Goal: Information Seeking & Learning: Compare options

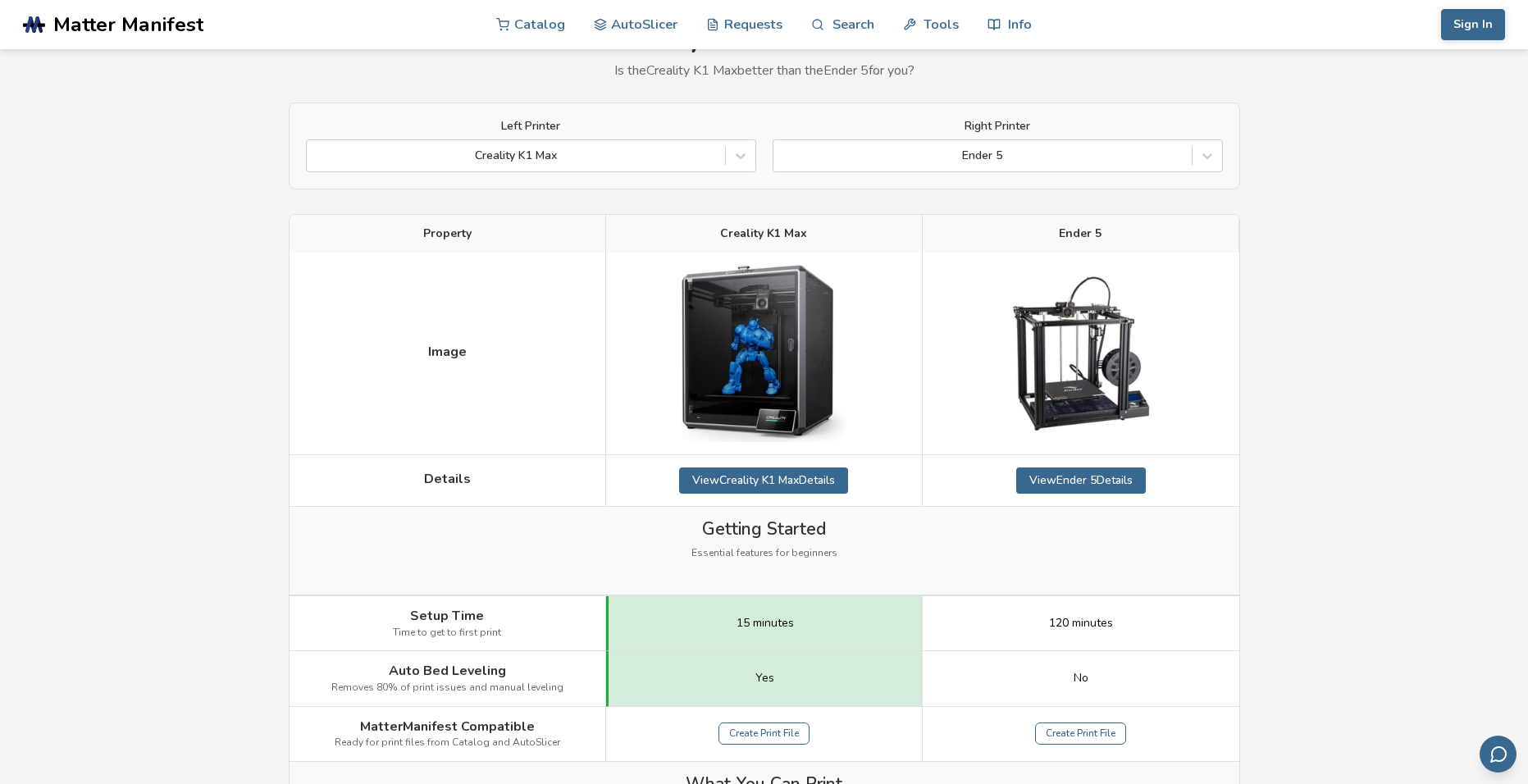
scroll to position [82, 0]
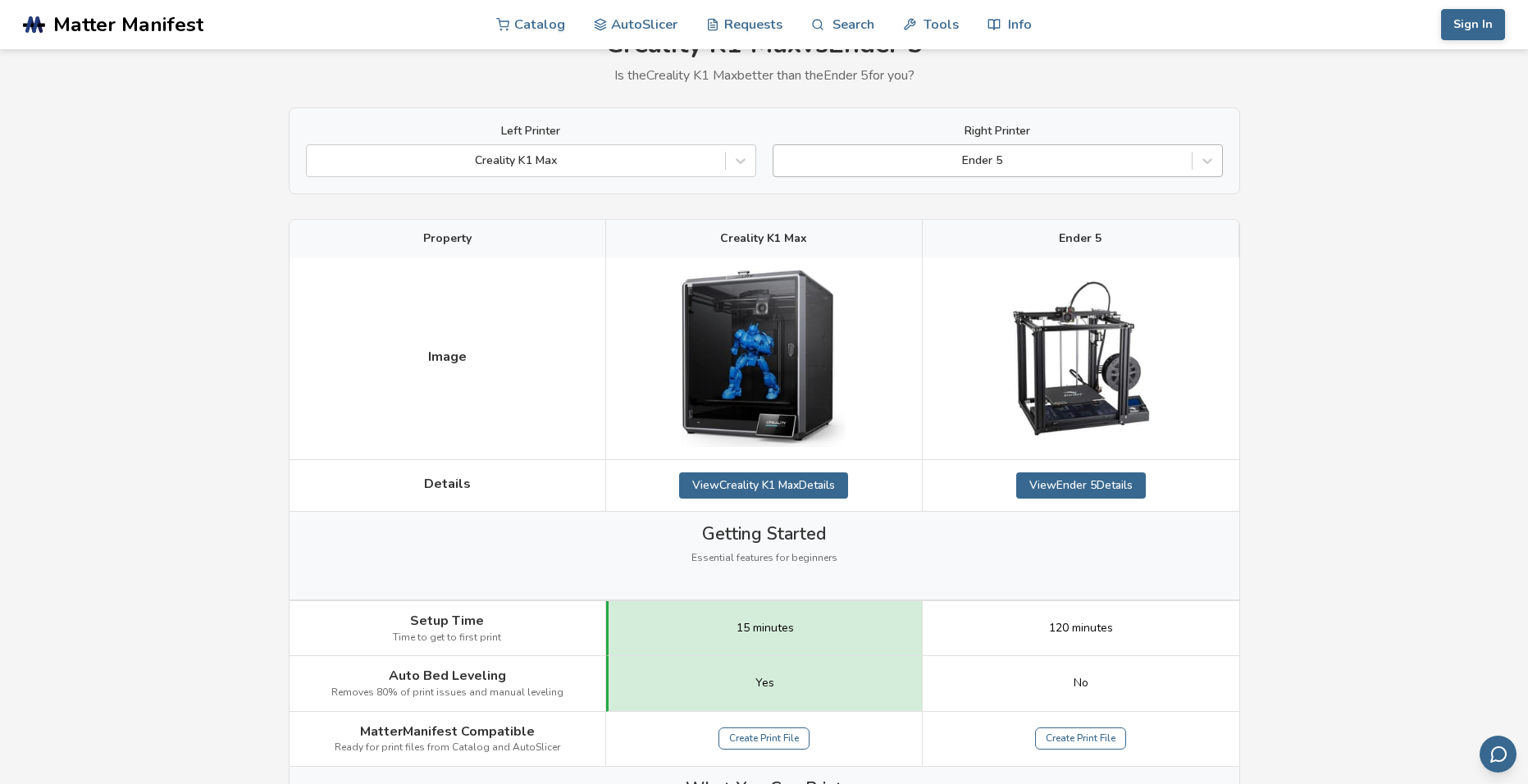
click at [1079, 154] on div at bounding box center [982, 161] width 402 height 16
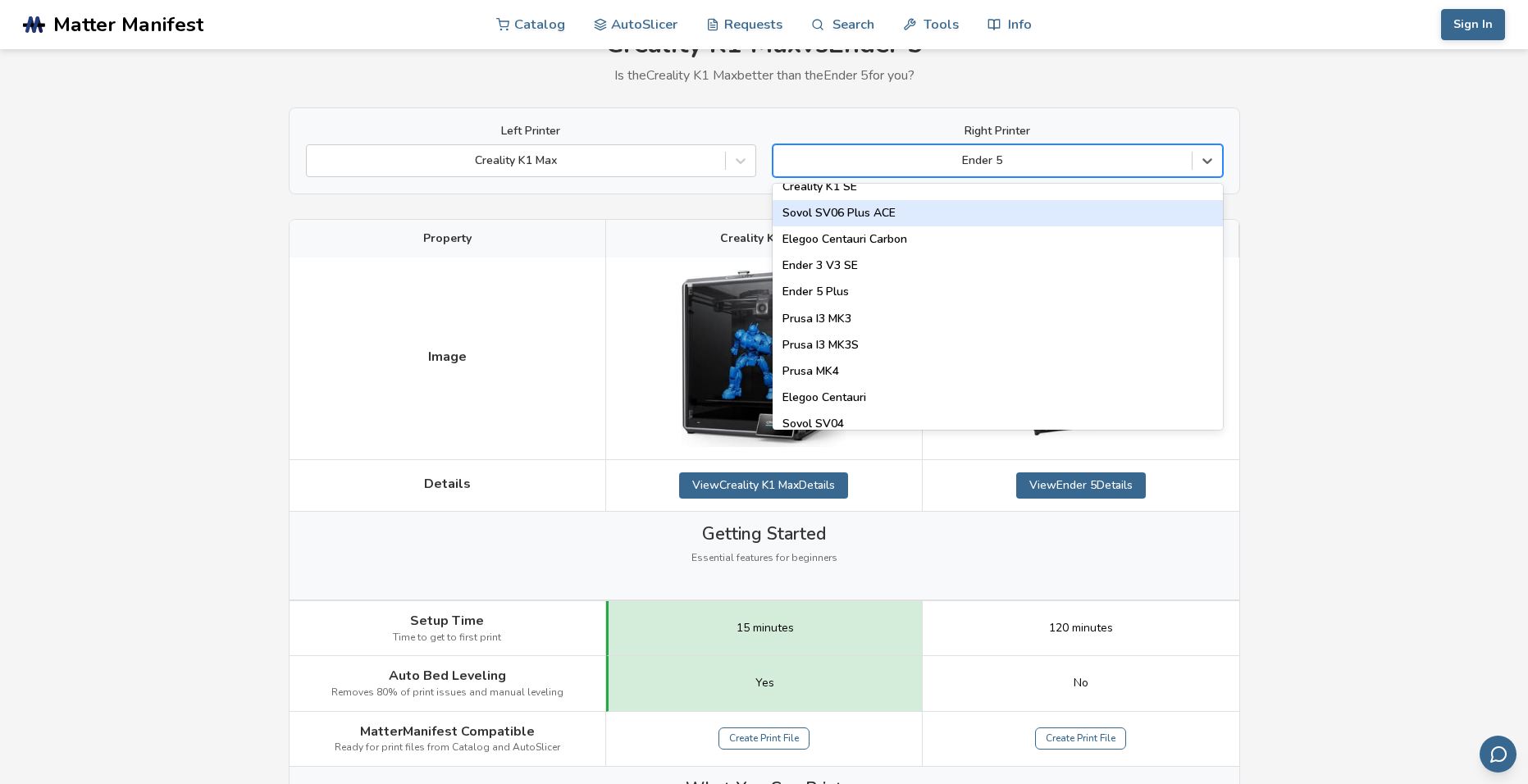
scroll to position [492, 0]
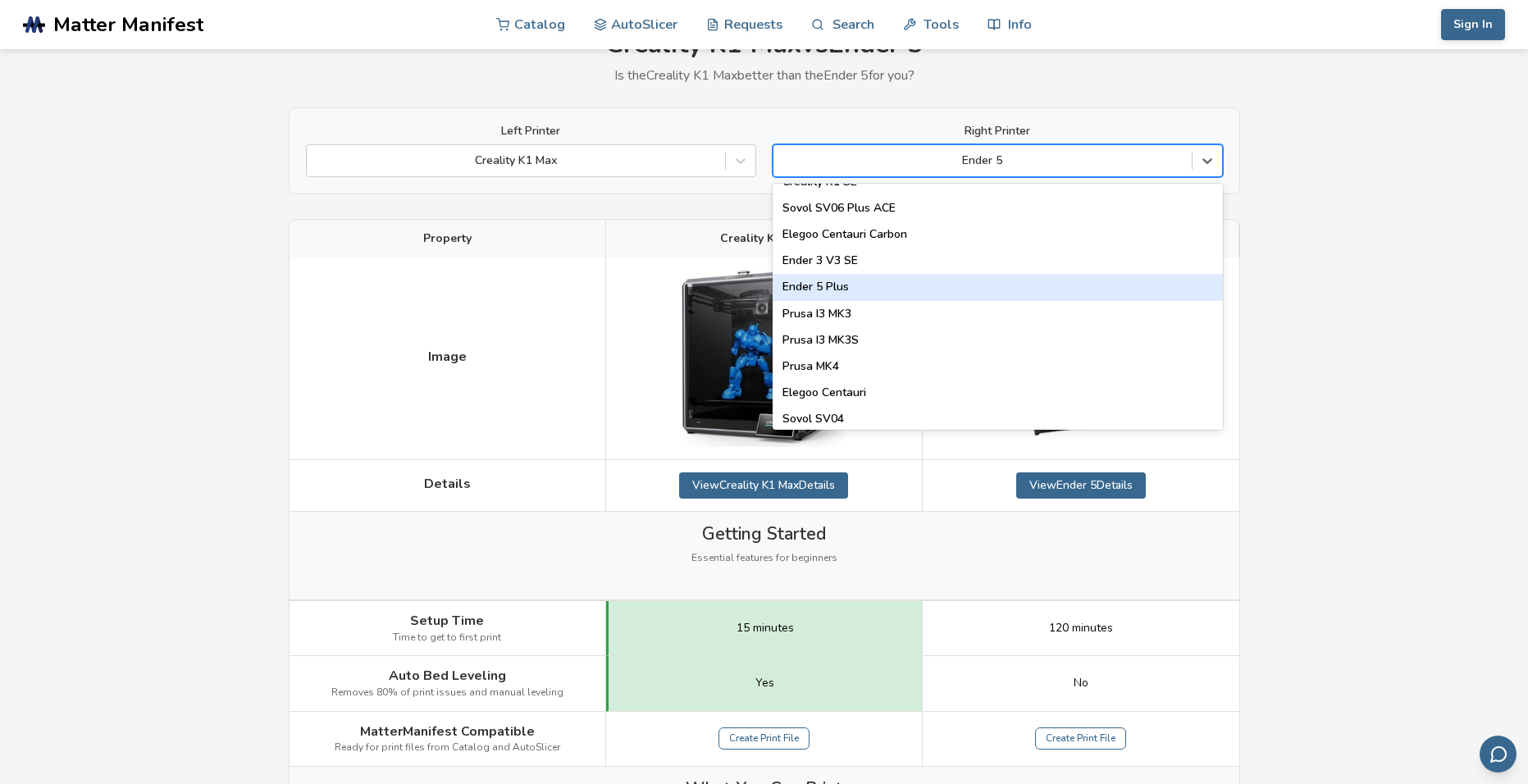
click at [866, 291] on div "Ender 5 Plus" at bounding box center [997, 287] width 451 height 26
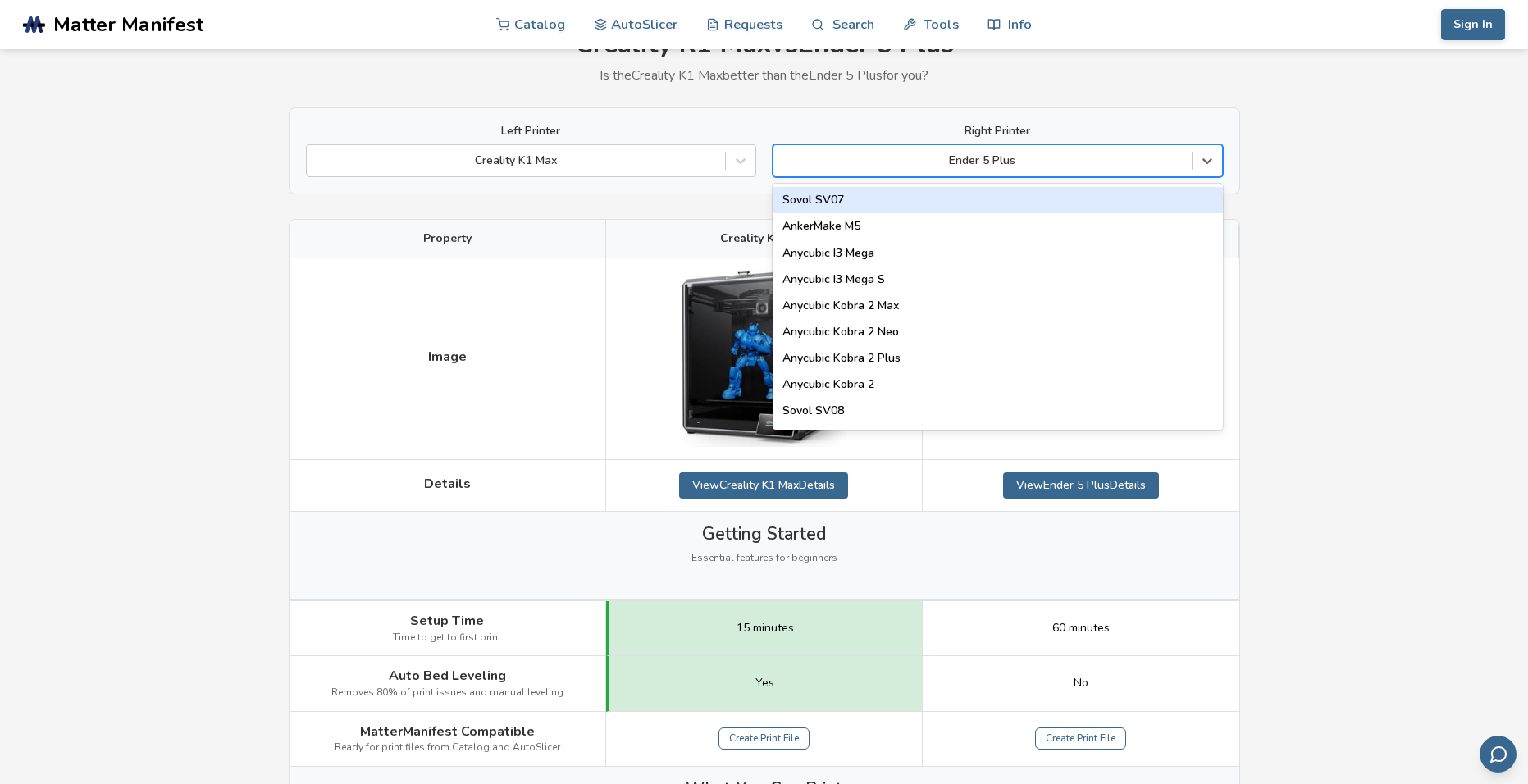
click at [1042, 145] on div "Ender 5 Plus" at bounding box center [997, 161] width 451 height 32
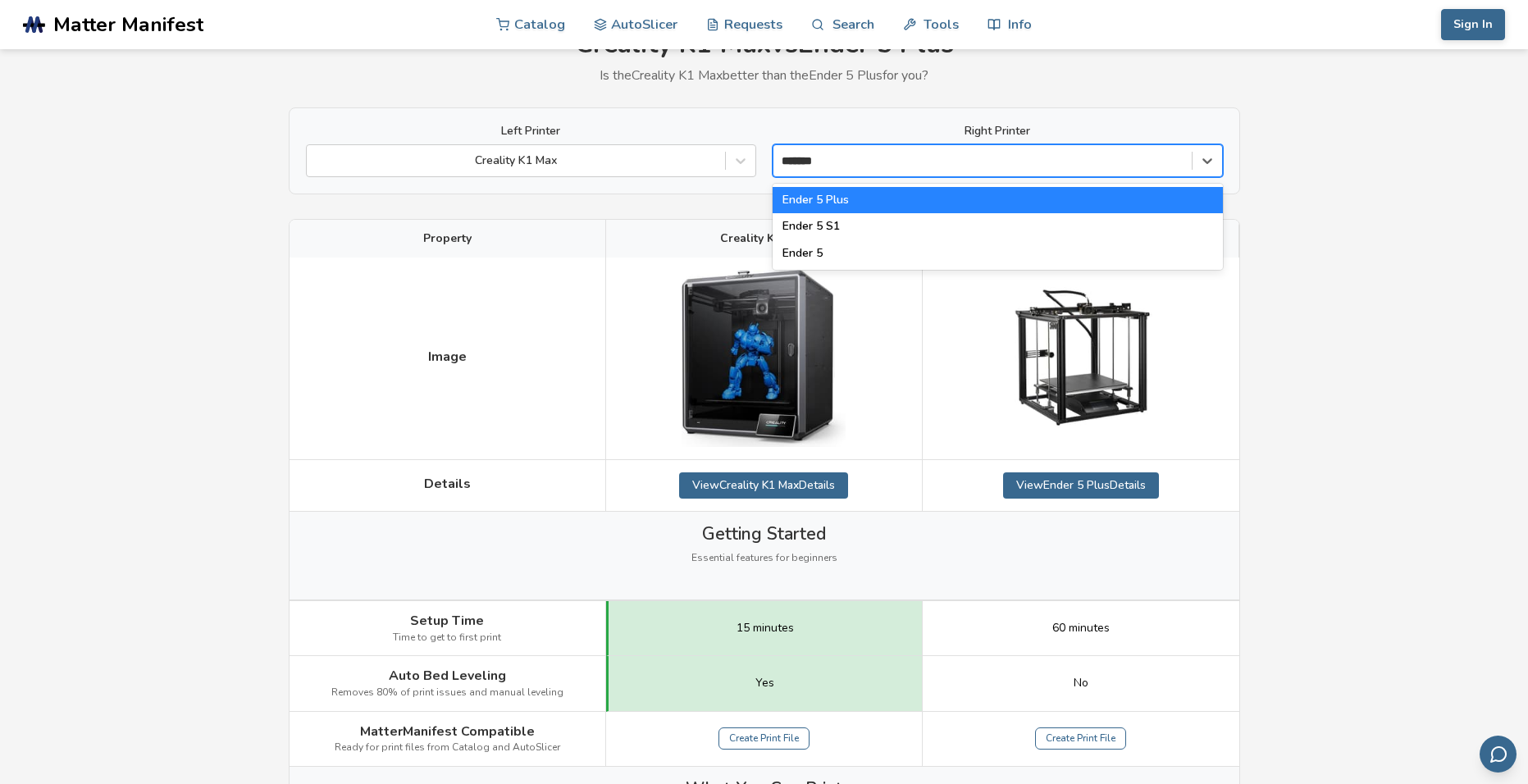
type input "*******"
click at [844, 226] on div "Ender 5 S1" at bounding box center [997, 226] width 451 height 26
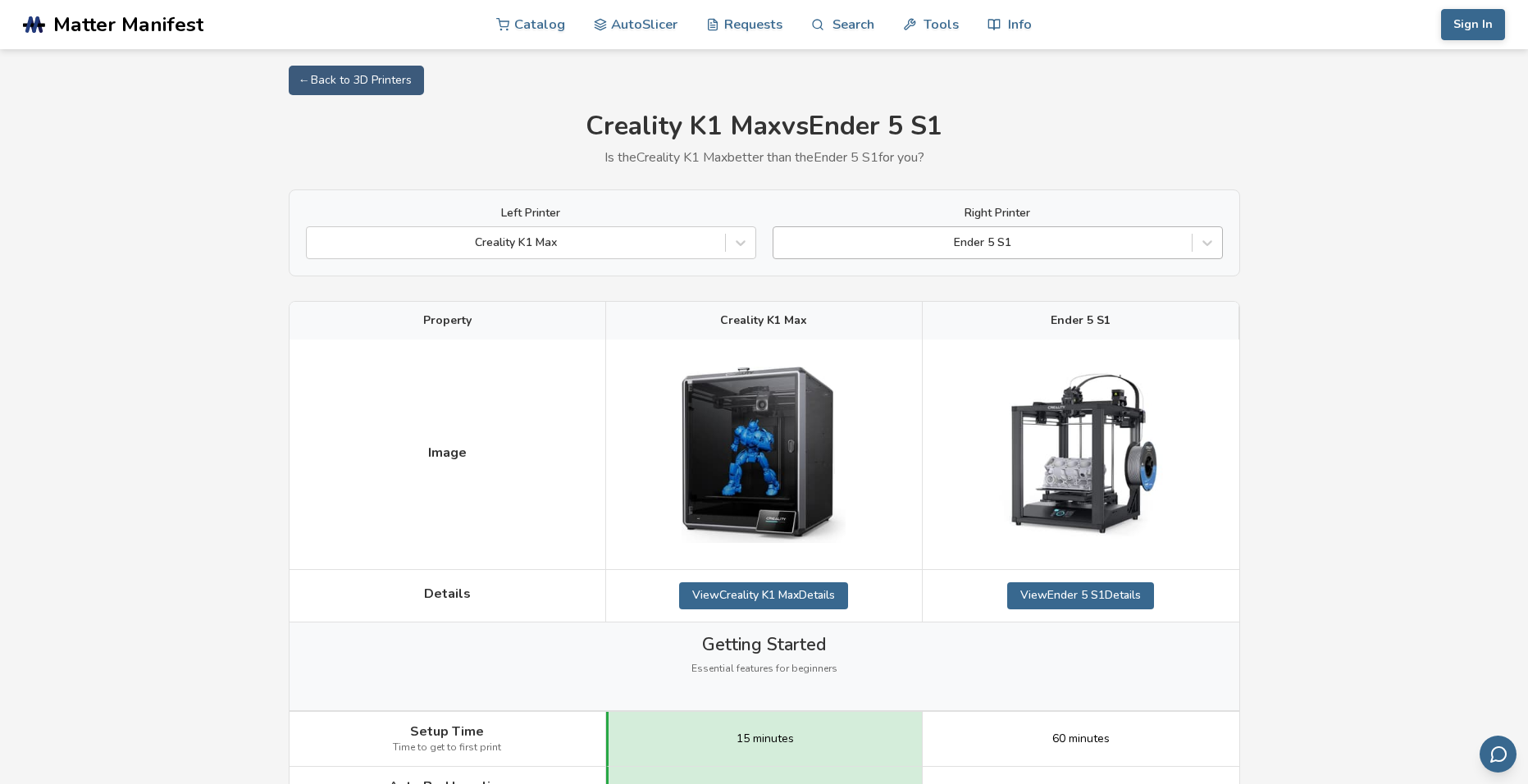
click at [1059, 244] on div at bounding box center [982, 243] width 402 height 16
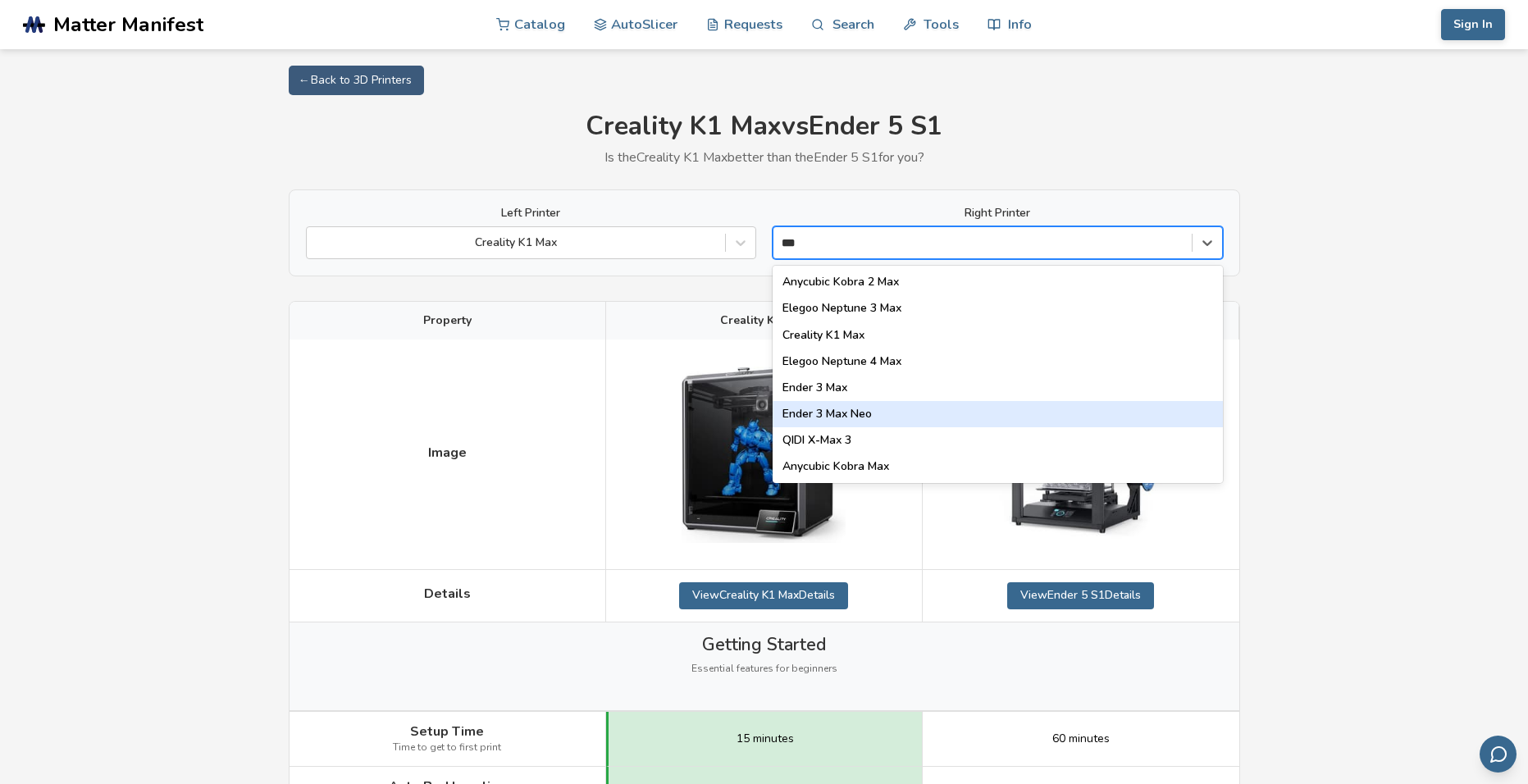
type input "***"
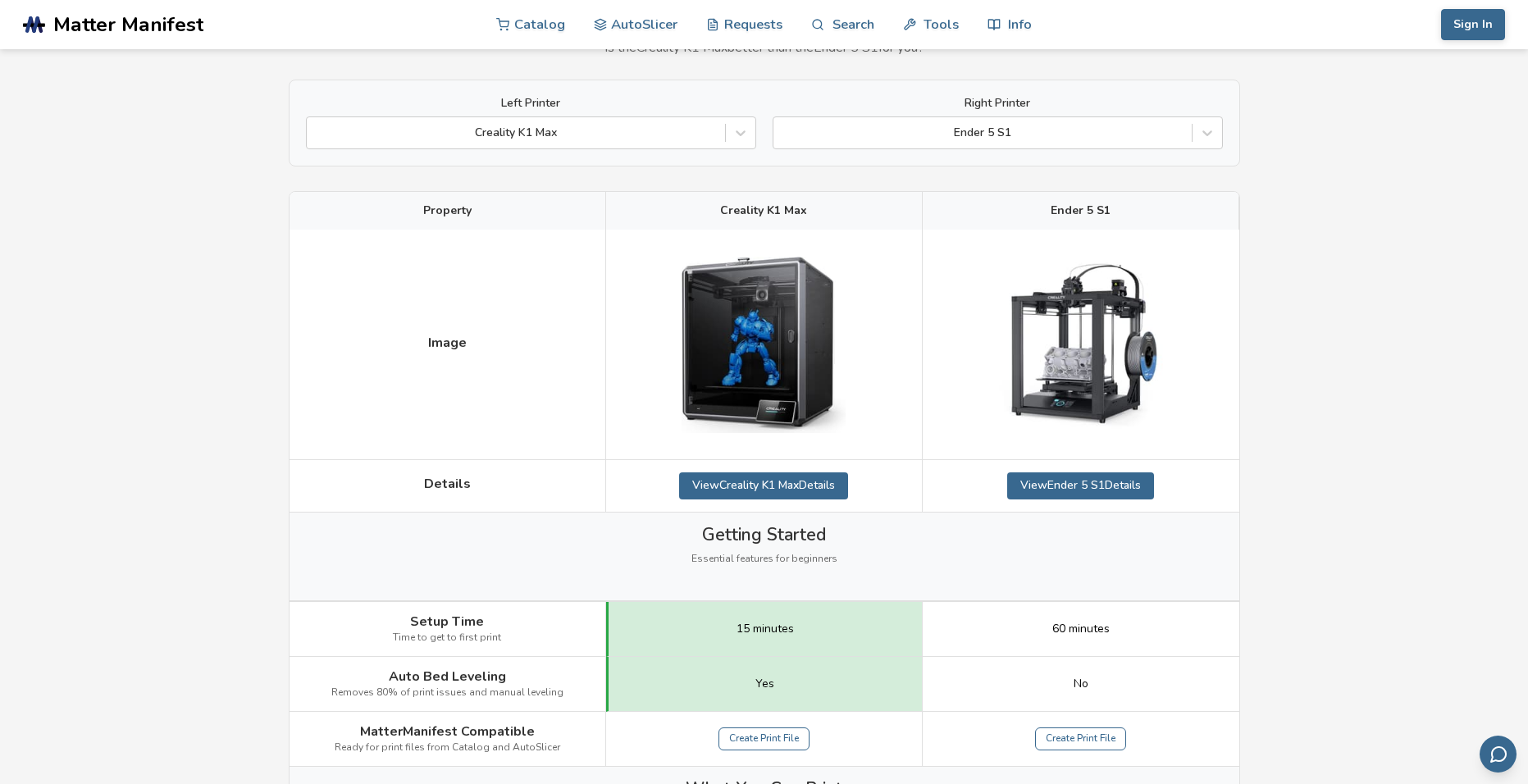
scroll to position [82, 0]
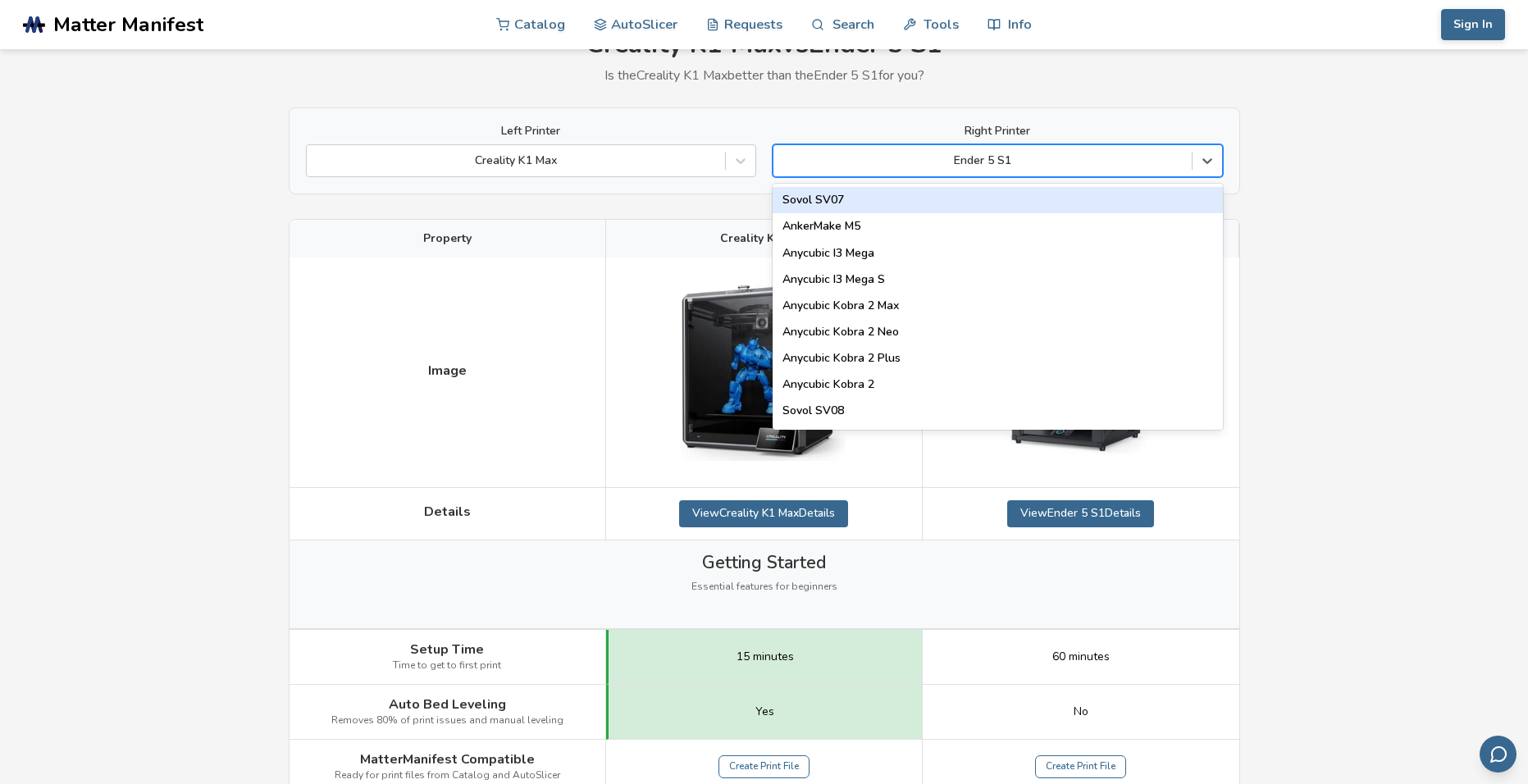
click at [1030, 158] on div at bounding box center [982, 161] width 402 height 16
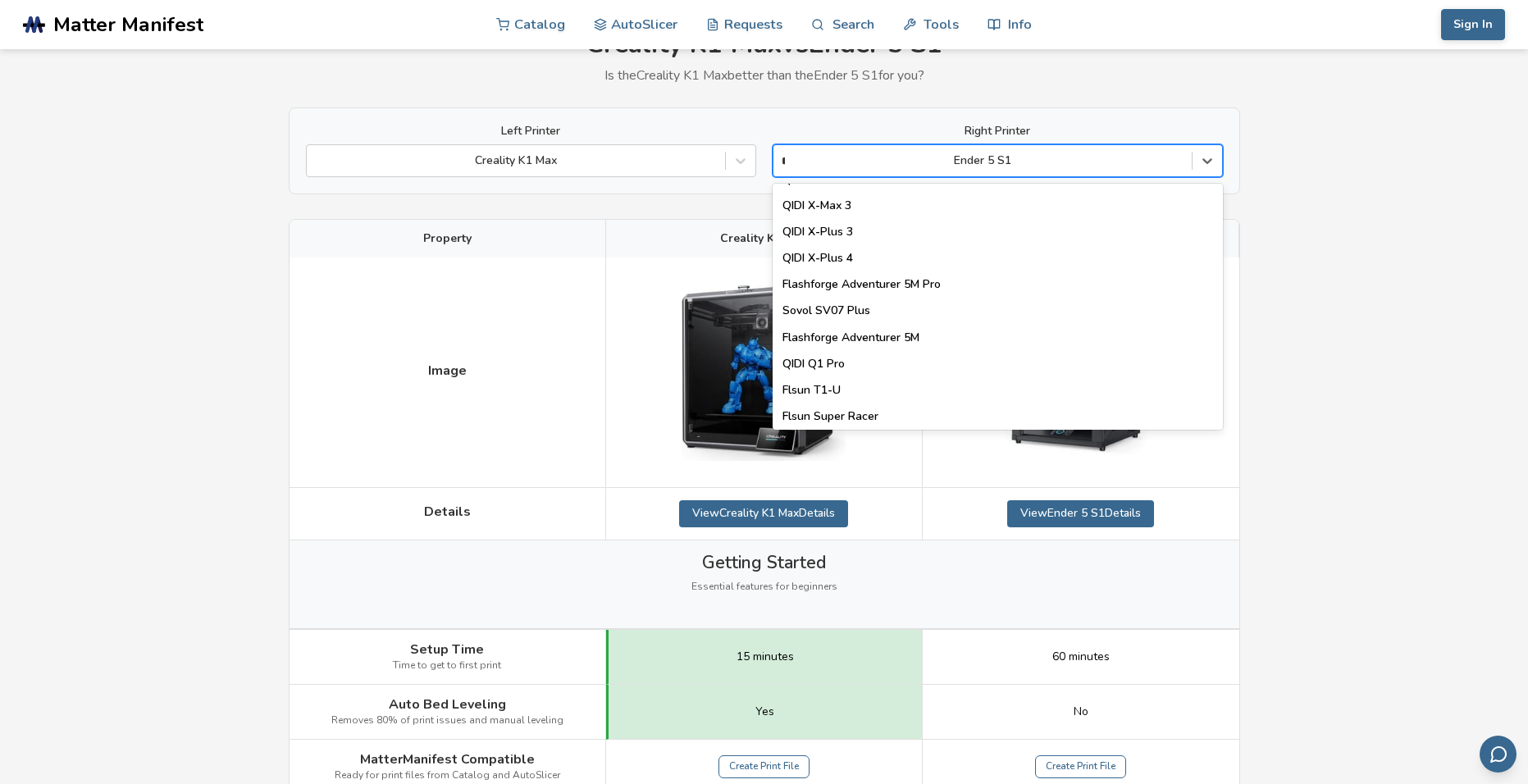
scroll to position [209, 0]
type input "*******"
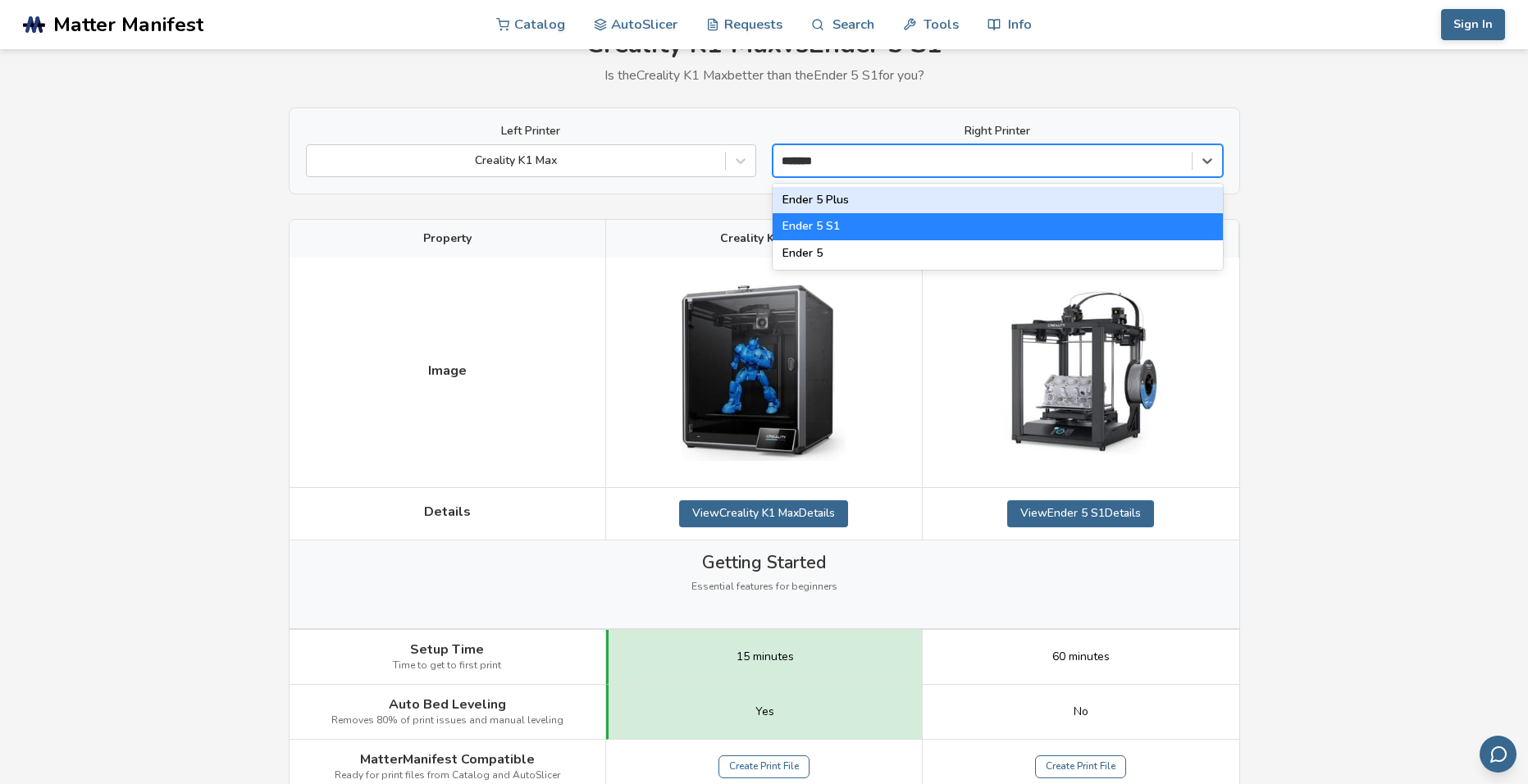
click at [861, 191] on div "Ender 5 Plus" at bounding box center [997, 200] width 451 height 26
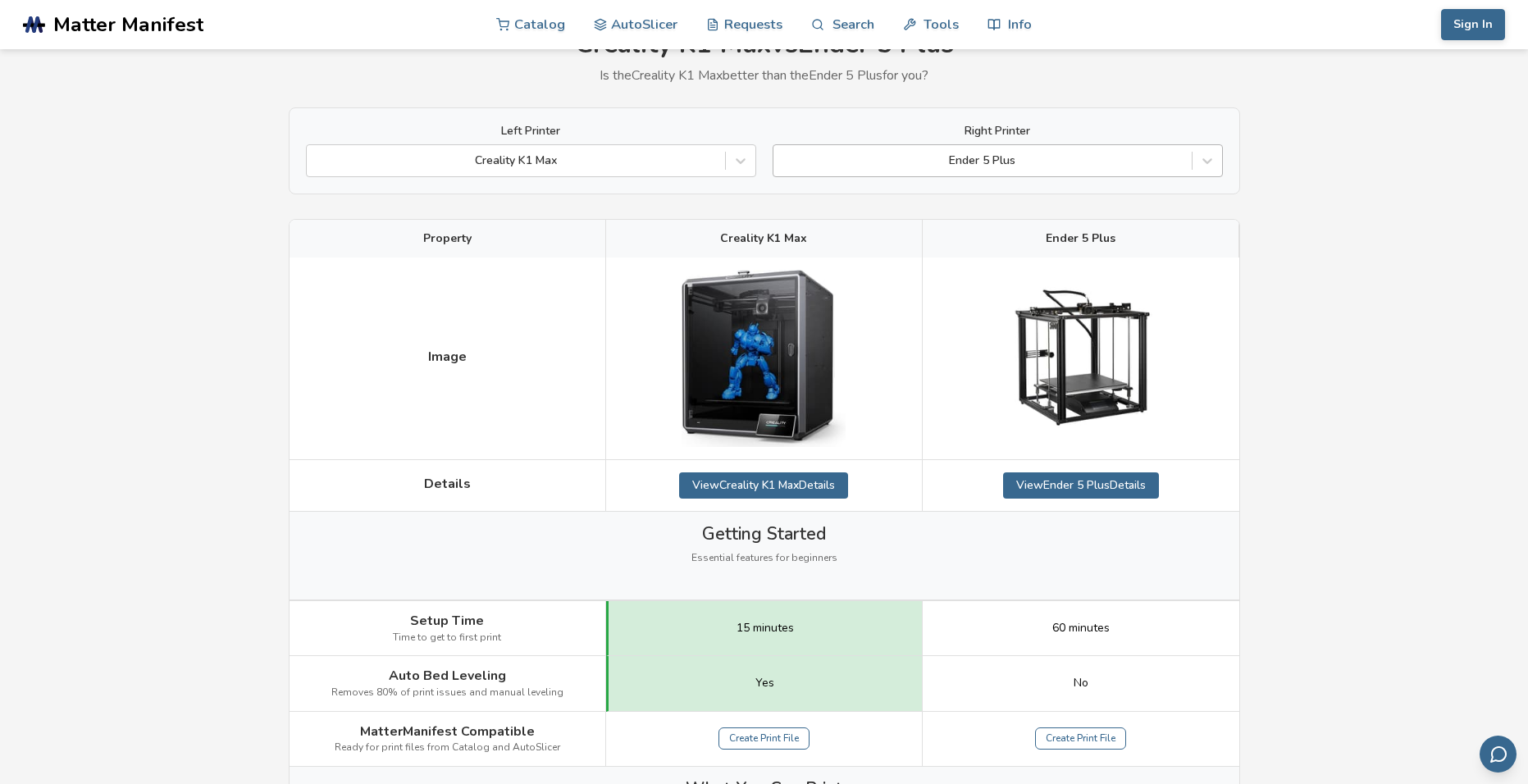
click at [890, 154] on div at bounding box center [982, 161] width 402 height 16
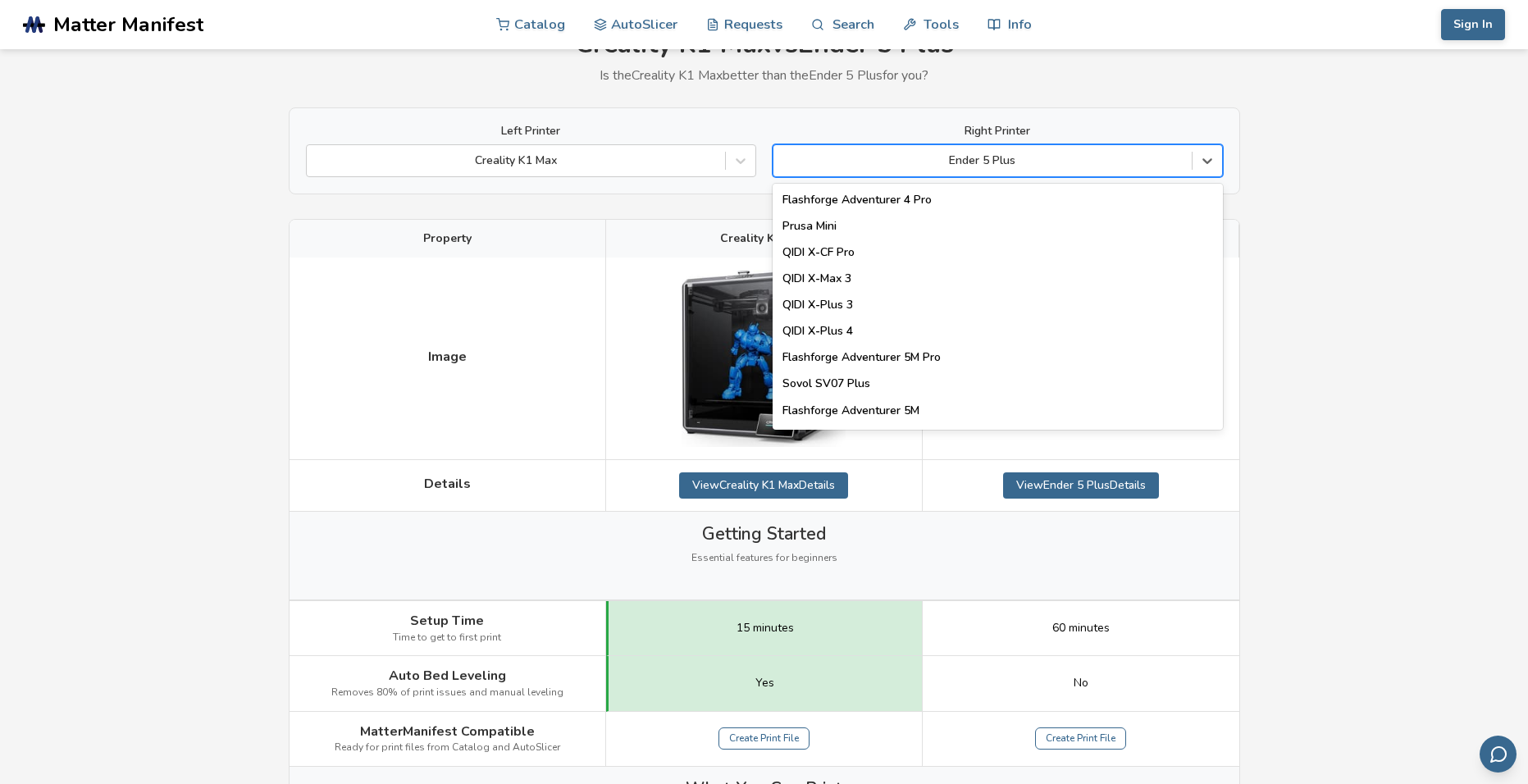
scroll to position [1804, 0]
